Goal: Information Seeking & Learning: Learn about a topic

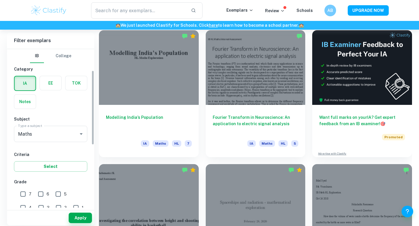
scroll to position [45, 0]
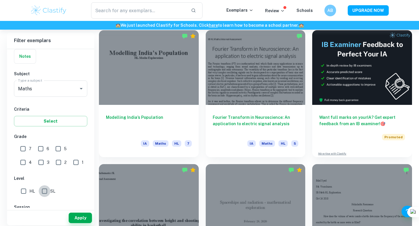
click at [47, 192] on input "SL" at bounding box center [45, 192] width 12 height 12
checkbox input "true"
click at [40, 147] on input "6" at bounding box center [41, 149] width 12 height 12
checkbox input "true"
click at [23, 148] on input "7" at bounding box center [23, 149] width 12 height 12
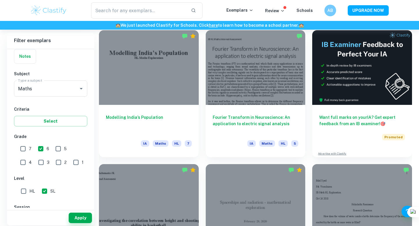
checkbox input "true"
click at [86, 217] on button "Apply" at bounding box center [80, 218] width 23 height 10
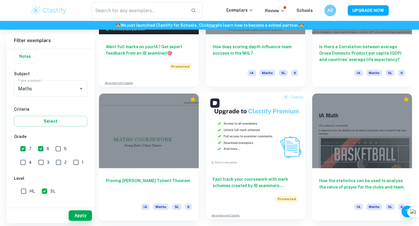
scroll to position [1042, 0]
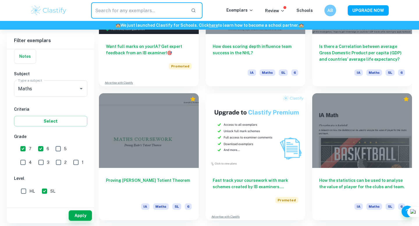
click at [165, 13] on input "text" at bounding box center [138, 10] width 95 height 16
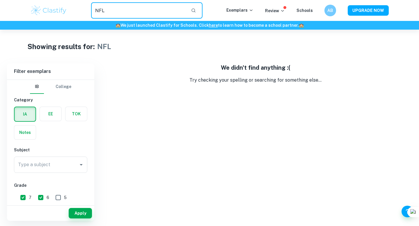
click at [120, 6] on input "NFL" at bounding box center [138, 10] width 95 height 16
click at [111, 12] on input "NFL" at bounding box center [138, 10] width 95 height 16
type input "NBA"
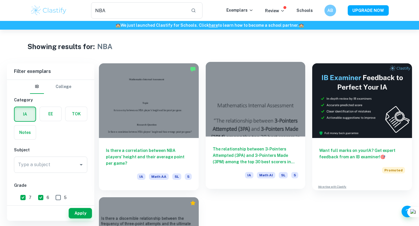
click at [253, 156] on h6 "The relationship between 3-Pointers Attempted (3PA) and 3-Pointers Made (3PM) a…" at bounding box center [256, 155] width 86 height 19
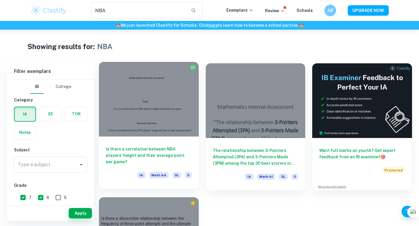
click at [189, 160] on h6 "Is there a correlation between NBA players’ height and their average point per …" at bounding box center [149, 155] width 86 height 19
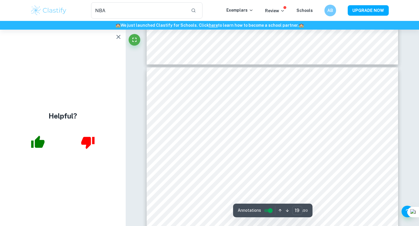
scroll to position [6039, 0]
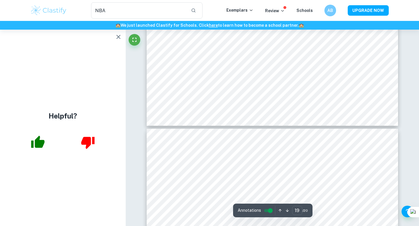
type input "18"
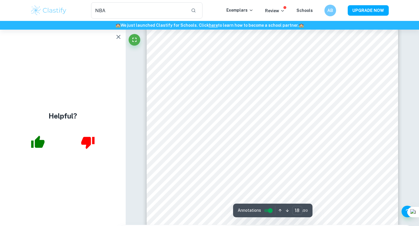
scroll to position [5799, 0]
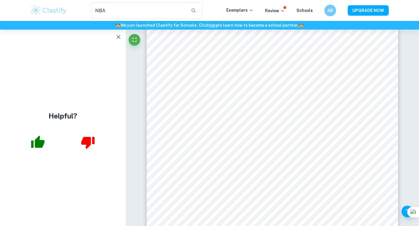
click at [117, 38] on icon "button" at bounding box center [118, 37] width 4 height 4
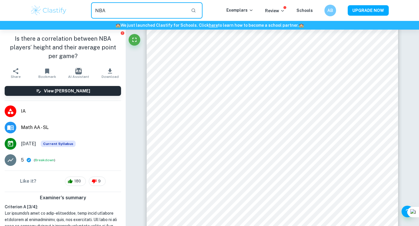
click at [113, 13] on input "NBA" at bounding box center [138, 10] width 95 height 16
type input "modelling"
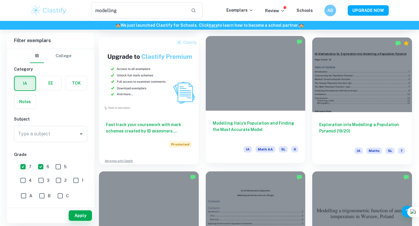
scroll to position [335, 0]
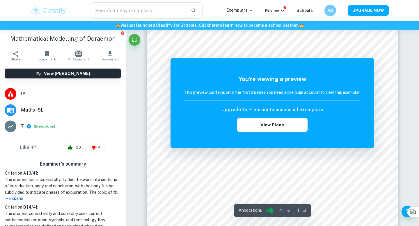
scroll to position [45, 0]
